Goal: Task Accomplishment & Management: Use online tool/utility

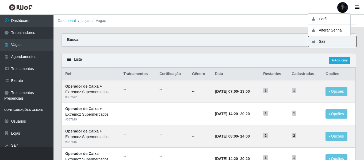
click at [320, 43] on button "Sair" at bounding box center [332, 41] width 48 height 11
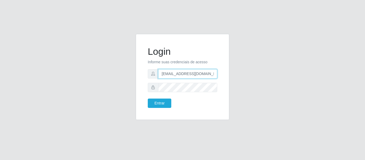
click at [189, 73] on input "[EMAIL_ADDRESS][DOMAIN_NAME]" at bounding box center [187, 73] width 59 height 9
drag, startPoint x: 207, startPoint y: 72, endPoint x: 187, endPoint y: 72, distance: 20.6
click at [187, 72] on input "[EMAIL_ADDRESS][DOMAIN_NAME]" at bounding box center [187, 73] width 59 height 9
type input "[EMAIL_ADDRESS][DOMAIN_NAME]"
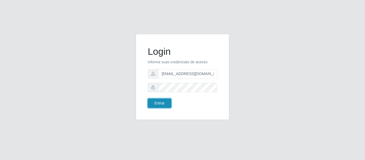
click at [163, 103] on button "Entrar" at bounding box center [160, 103] width 24 height 9
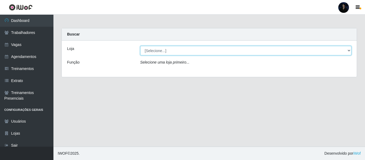
click at [155, 51] on select "[Selecione...] O ROSÁRIO ALIMENTOS" at bounding box center [245, 50] width 211 height 9
select select "349"
click at [140, 46] on select "[Selecione...] O ROSÁRIO ALIMENTOS" at bounding box center [245, 50] width 211 height 9
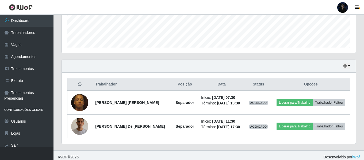
scroll to position [147, 0]
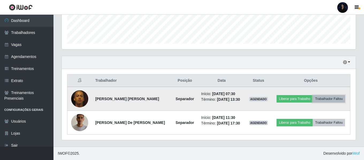
click at [324, 100] on button "Trabalhador Faltou" at bounding box center [328, 98] width 32 height 7
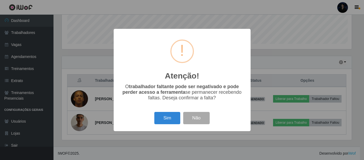
scroll to position [111, 291]
click at [168, 120] on button "Sim" at bounding box center [168, 118] width 26 height 13
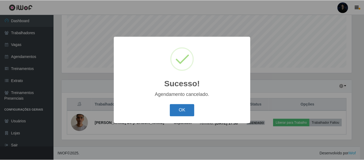
scroll to position [123, 0]
click at [191, 114] on button "OK" at bounding box center [182, 110] width 25 height 13
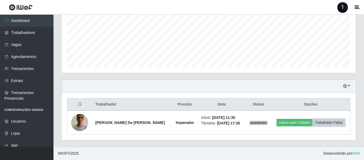
scroll to position [111, 294]
